Goal: Information Seeking & Learning: Compare options

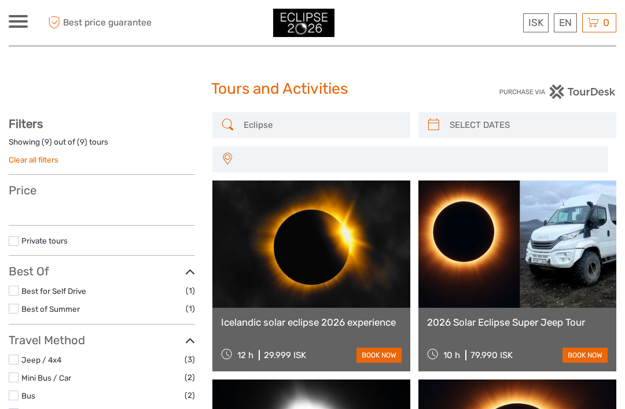
select select
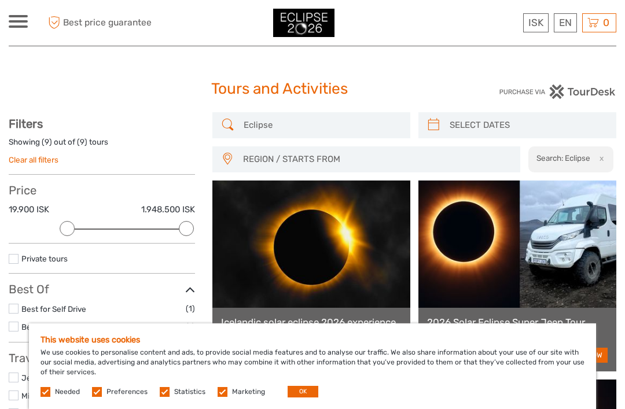
click at [100, 389] on label at bounding box center [97, 392] width 10 height 10
click at [0, 0] on input "checkbox" at bounding box center [0, 0] width 0 height 0
click at [160, 387] on label at bounding box center [165, 392] width 10 height 10
click at [0, 0] on input "checkbox" at bounding box center [0, 0] width 0 height 0
click at [219, 395] on label at bounding box center [223, 392] width 10 height 10
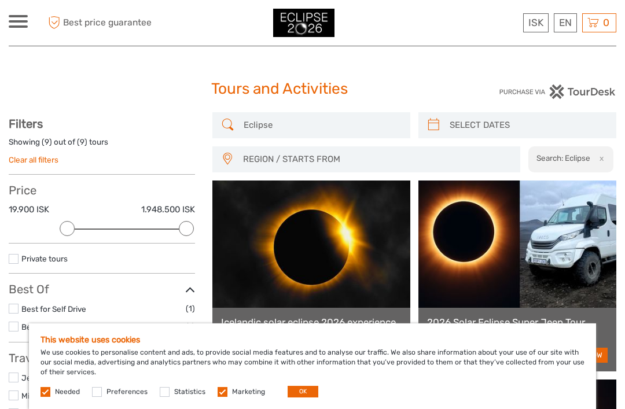
click at [0, 0] on input "checkbox" at bounding box center [0, 0] width 0 height 0
click at [53, 391] on span "Needed" at bounding box center [60, 391] width 41 height 8
click at [304, 392] on button "OK" at bounding box center [303, 392] width 31 height 12
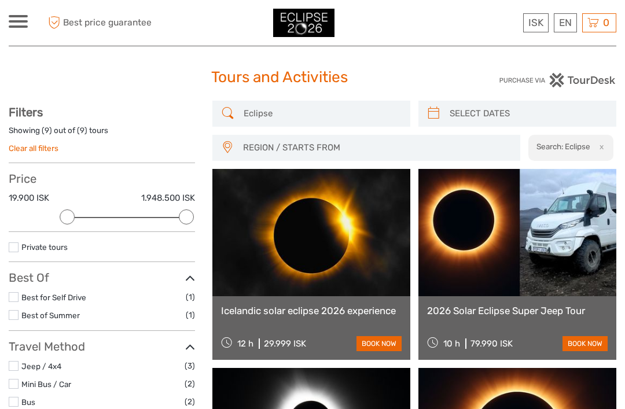
scroll to position [18, 0]
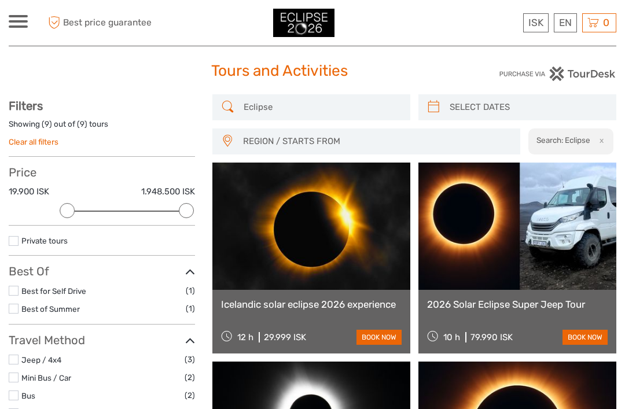
click at [380, 334] on link "book now" at bounding box center [378, 337] width 45 height 15
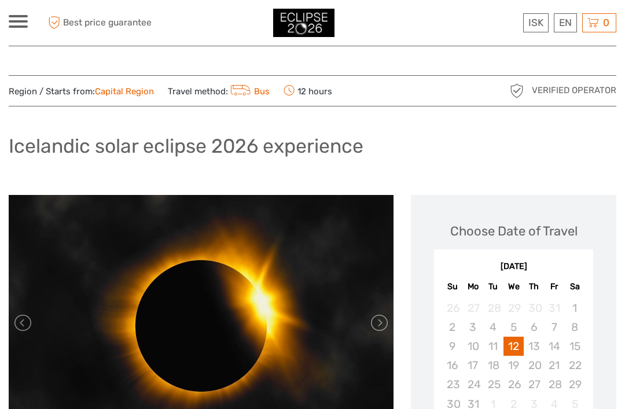
click at [0, 0] on link "£" at bounding box center [0, 0] width 0 height 0
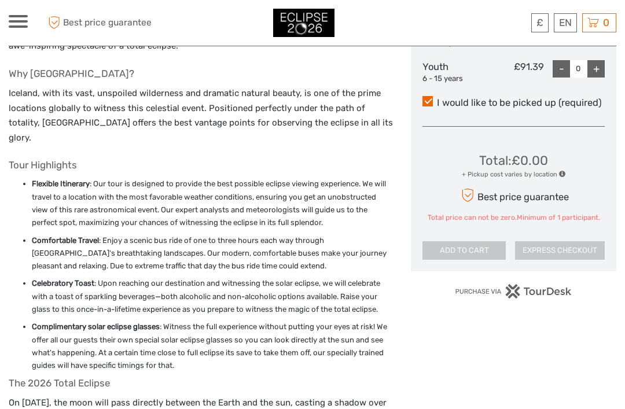
scroll to position [592, 0]
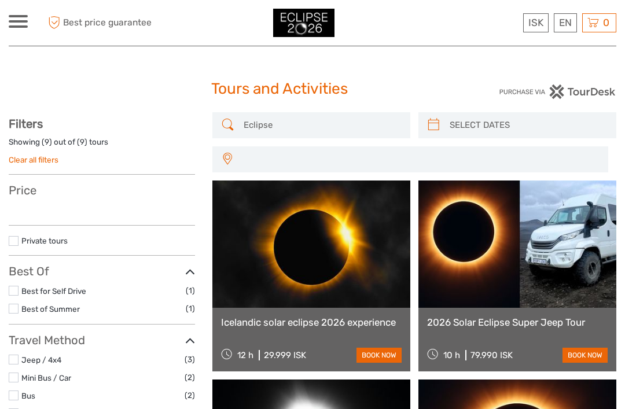
select select
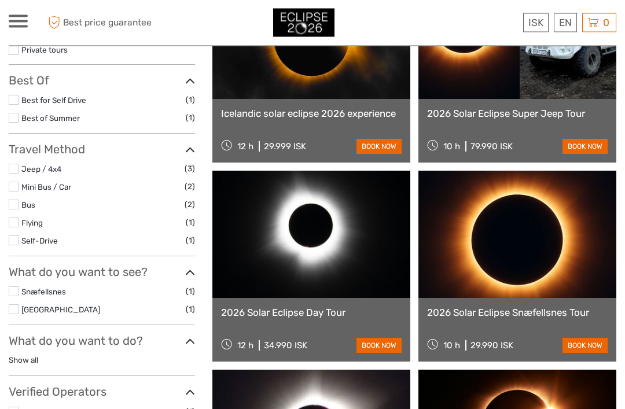
scroll to position [209, 0]
click at [329, 310] on link "2026 Solar Eclipse Day Tour" at bounding box center [311, 313] width 181 height 12
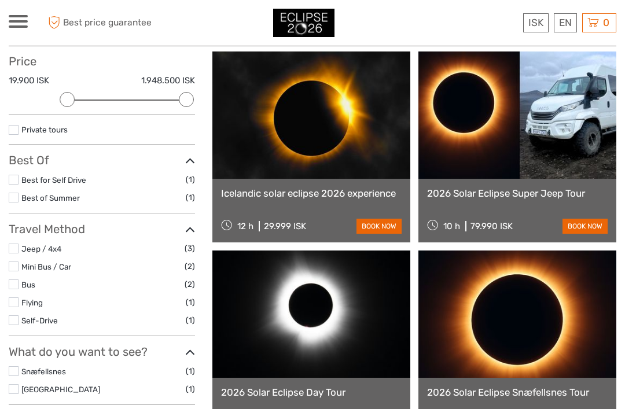
scroll to position [128, 0]
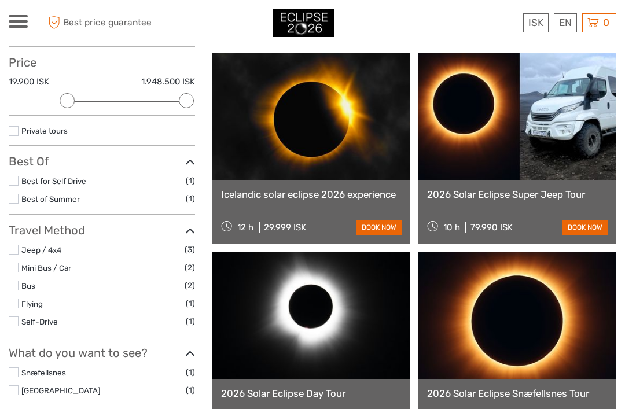
click at [355, 194] on link "Icelandic solar eclipse 2026 experience" at bounding box center [311, 195] width 181 height 12
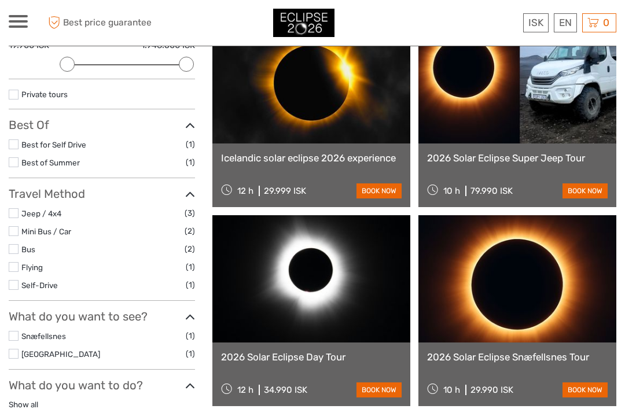
scroll to position [167, 0]
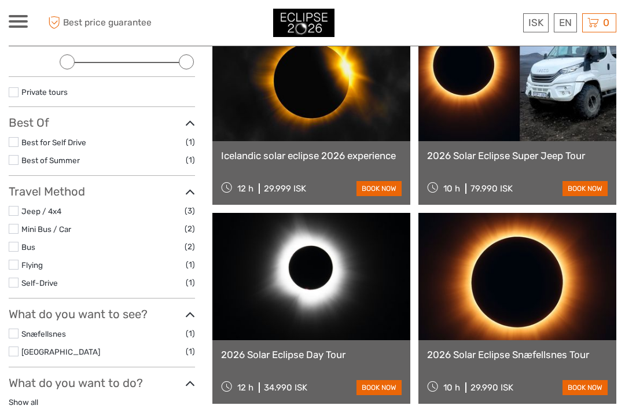
click at [513, 355] on link "2026 Solar Eclipse Snæfellsnes Tour" at bounding box center [517, 355] width 181 height 12
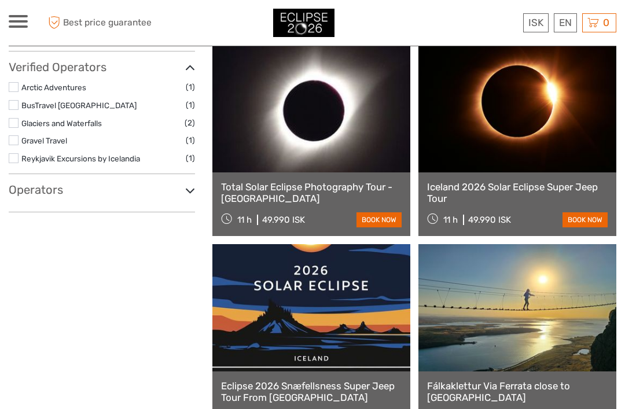
scroll to position [533, 0]
click at [316, 186] on link "Total Solar Eclipse Photography Tour - Snæfellsnes Peninsula" at bounding box center [311, 194] width 181 height 24
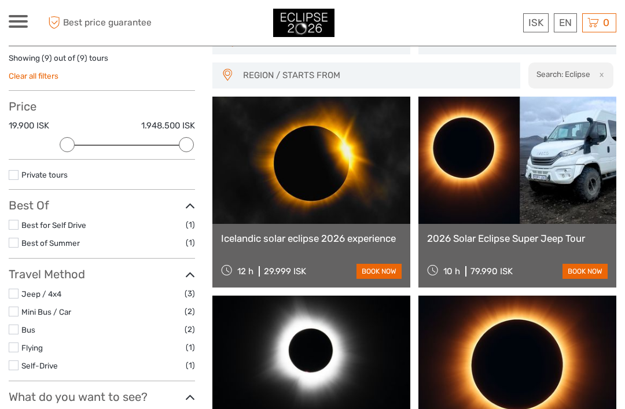
scroll to position [0, 0]
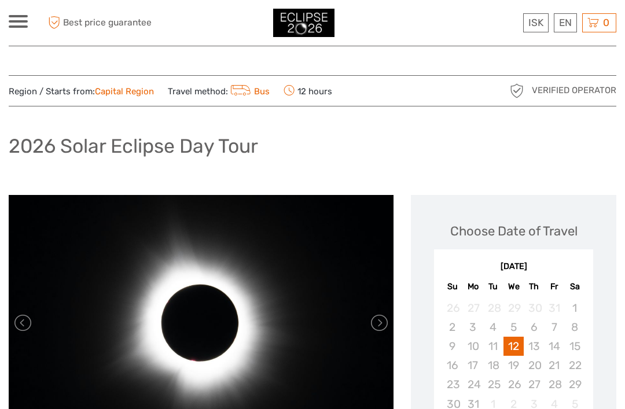
click at [0, 0] on link "£" at bounding box center [0, 0] width 0 height 0
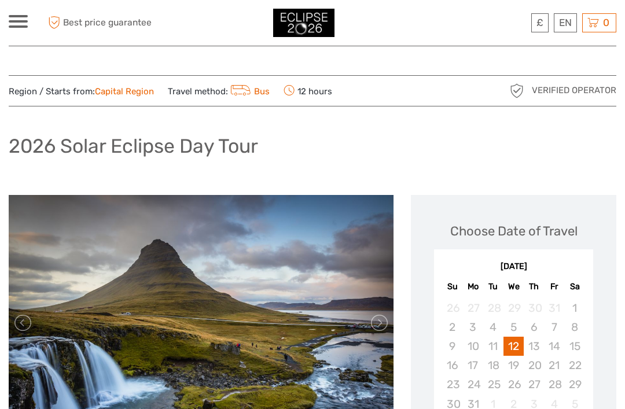
click at [0, 0] on link "£" at bounding box center [0, 0] width 0 height 0
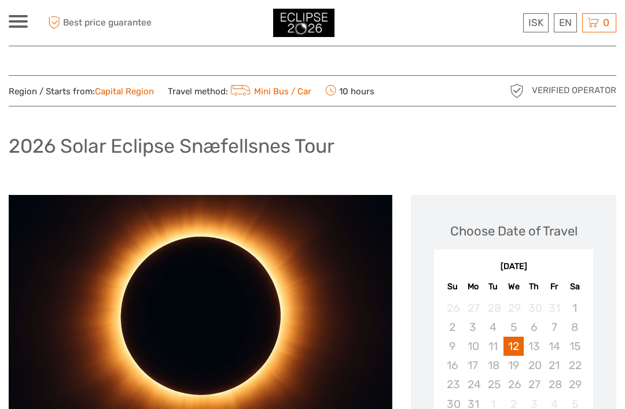
click at [0, 0] on link "£" at bounding box center [0, 0] width 0 height 0
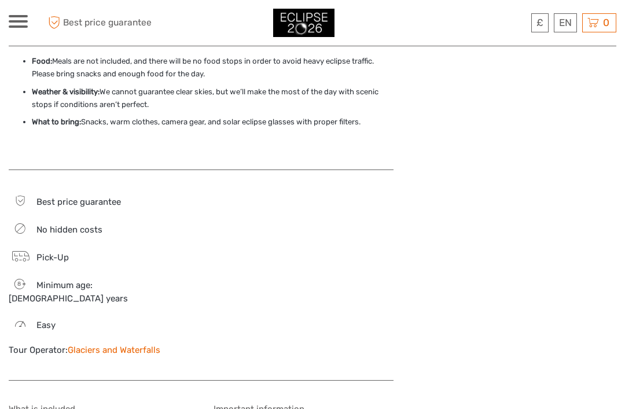
scroll to position [1118, 0]
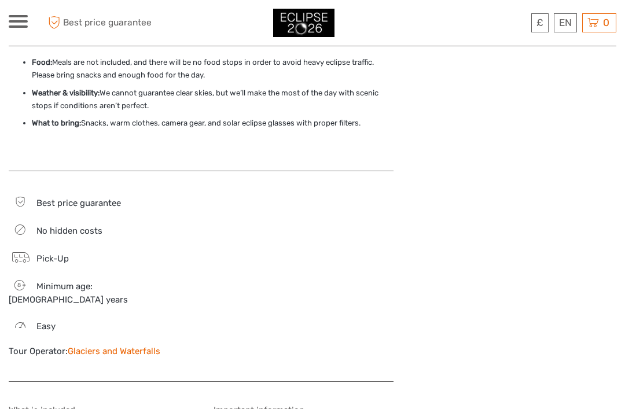
click at [148, 346] on link "Glaciers and Waterfalls" at bounding box center [114, 351] width 93 height 10
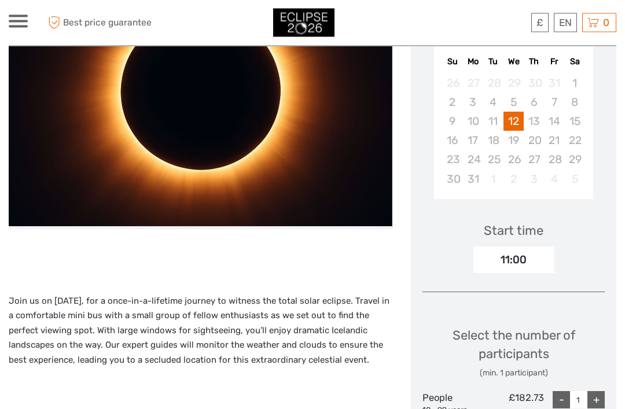
scroll to position [69, 0]
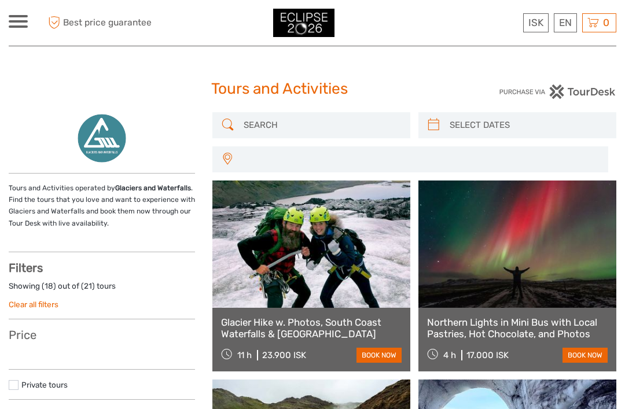
select select
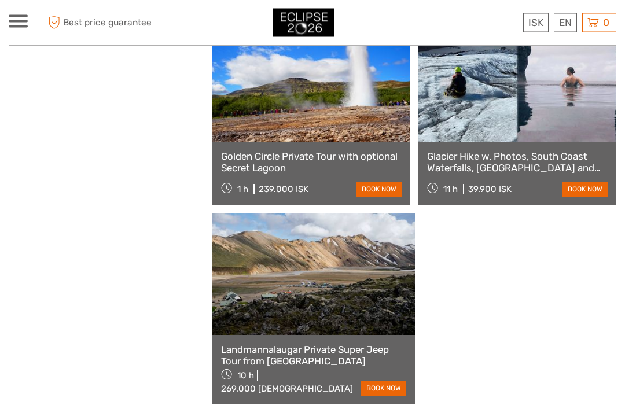
scroll to position [896, 0]
